Goal: Find specific page/section: Find specific page/section

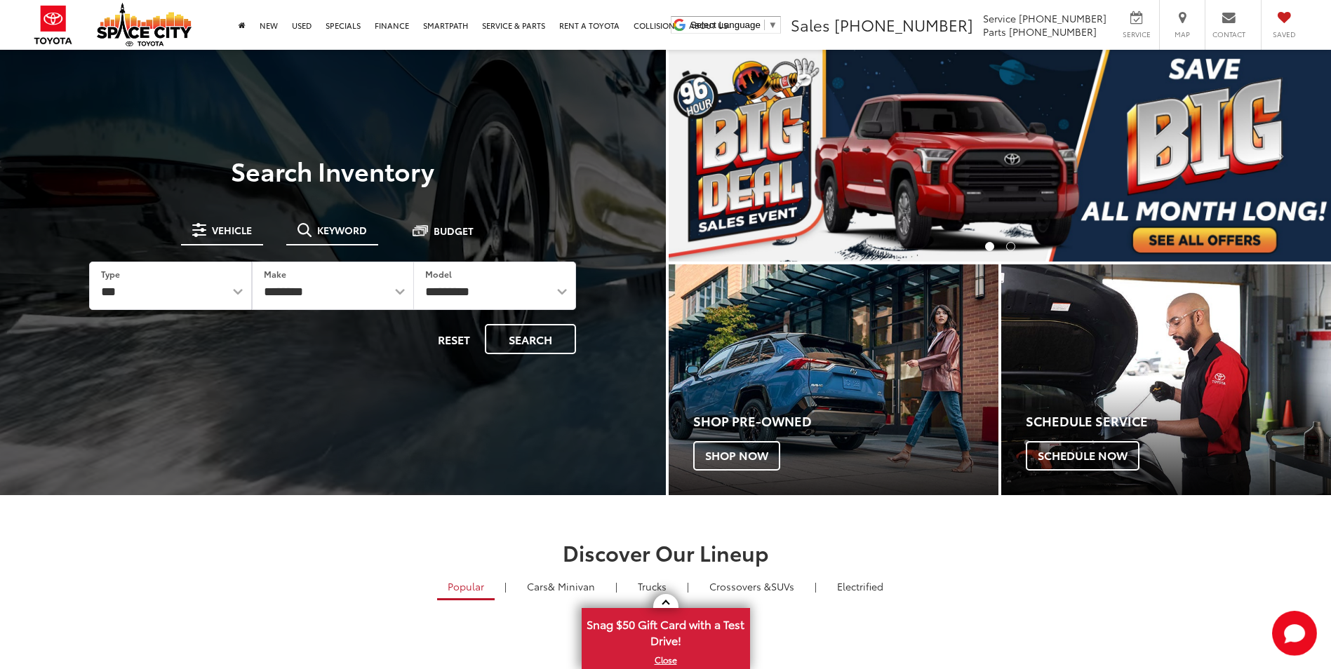
click at [355, 238] on button "Keyword" at bounding box center [332, 229] width 92 height 25
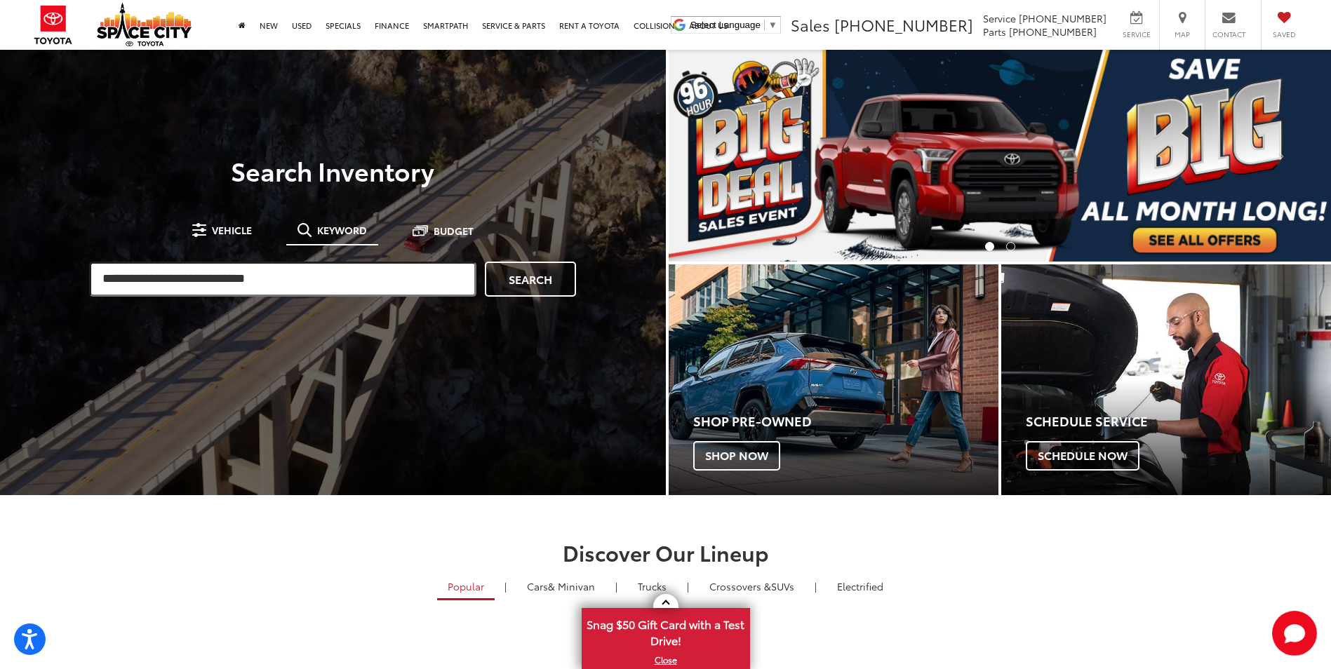
click at [349, 294] on input "search" at bounding box center [282, 279] width 387 height 35
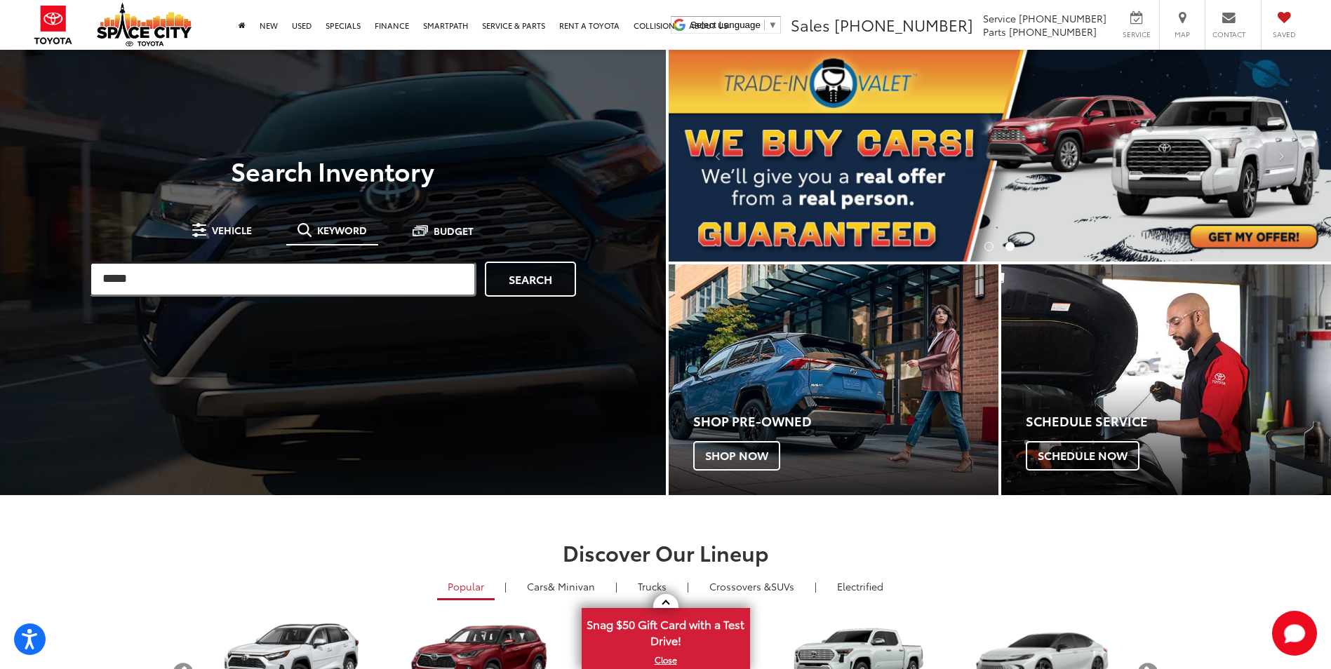
type input "*****"
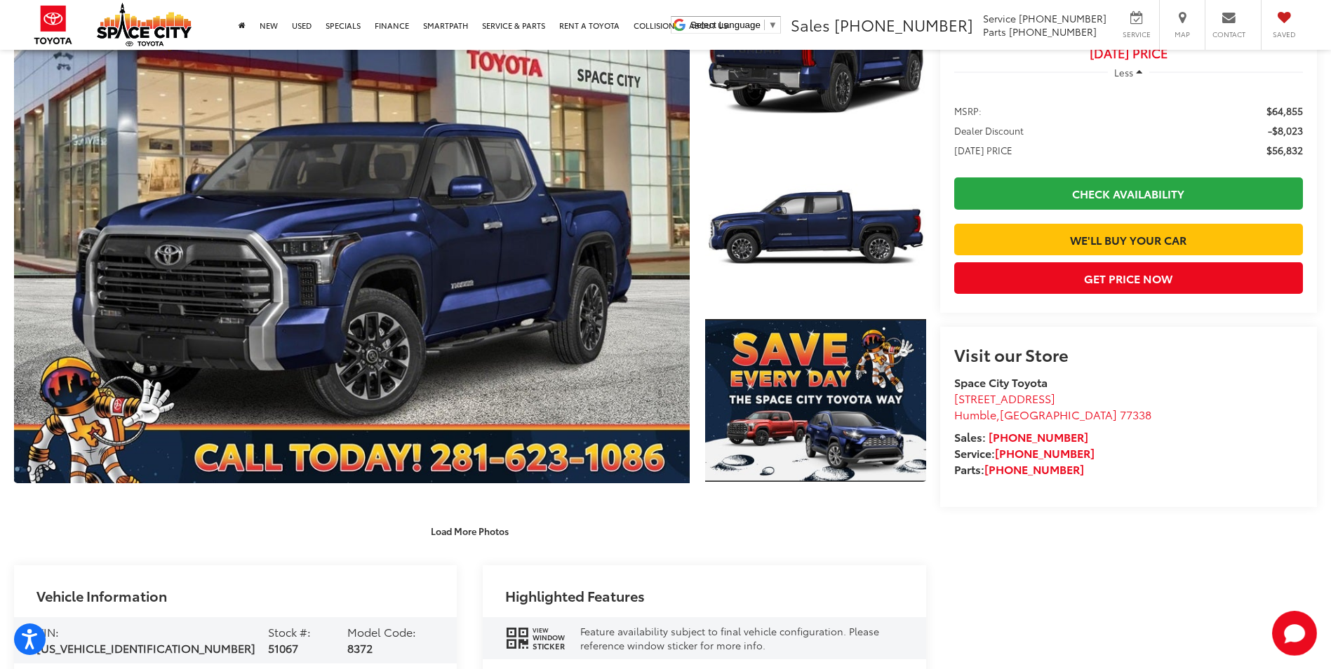
scroll to position [281, 0]
